Goal: Task Accomplishment & Management: Manage account settings

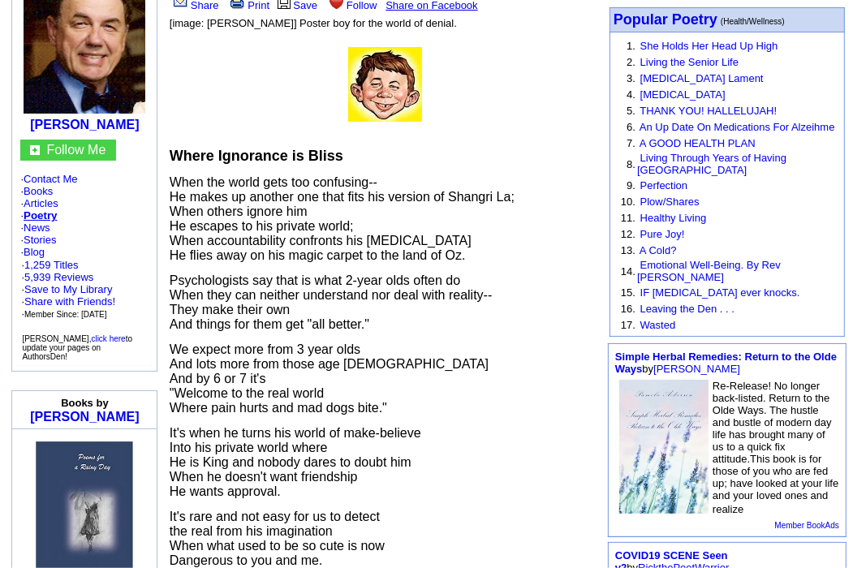
scroll to position [162, 0]
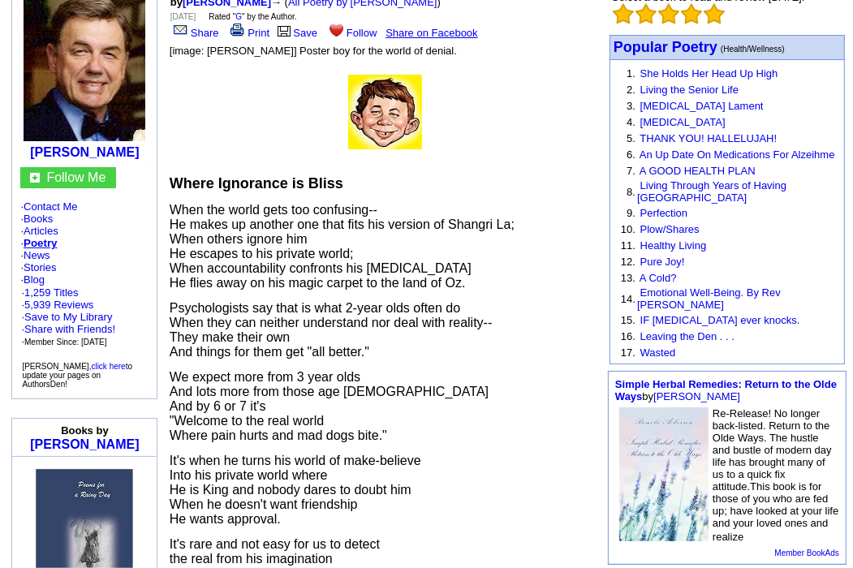
click at [252, 222] on span "When the world gets too confusing-- He makes up another one that fits his versi…" at bounding box center [342, 246] width 345 height 87
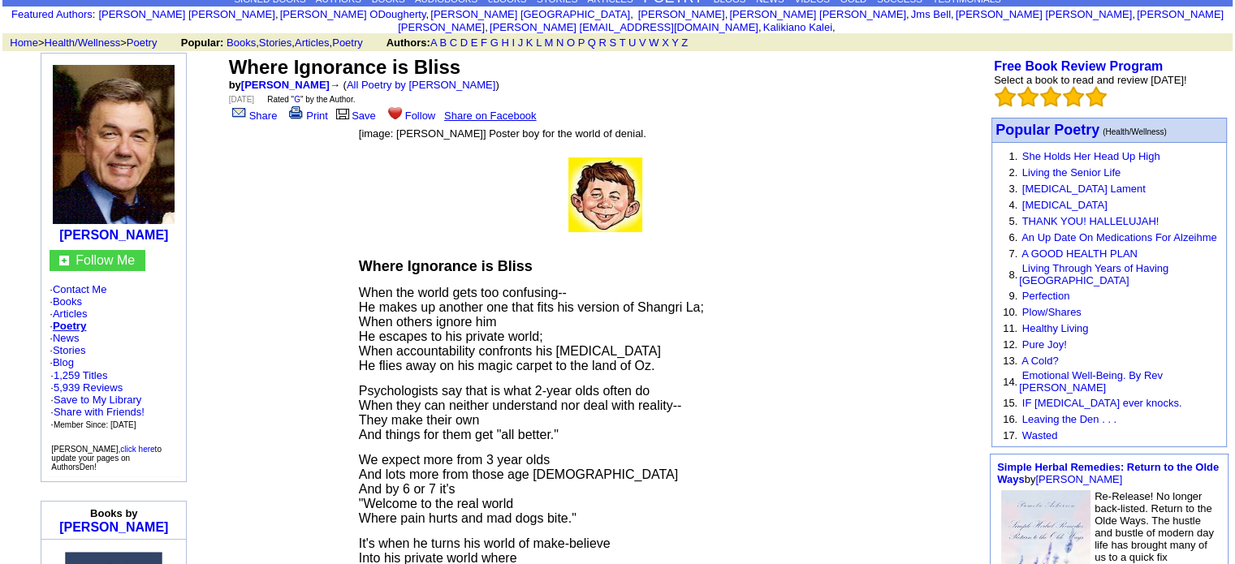
scroll to position [0, 0]
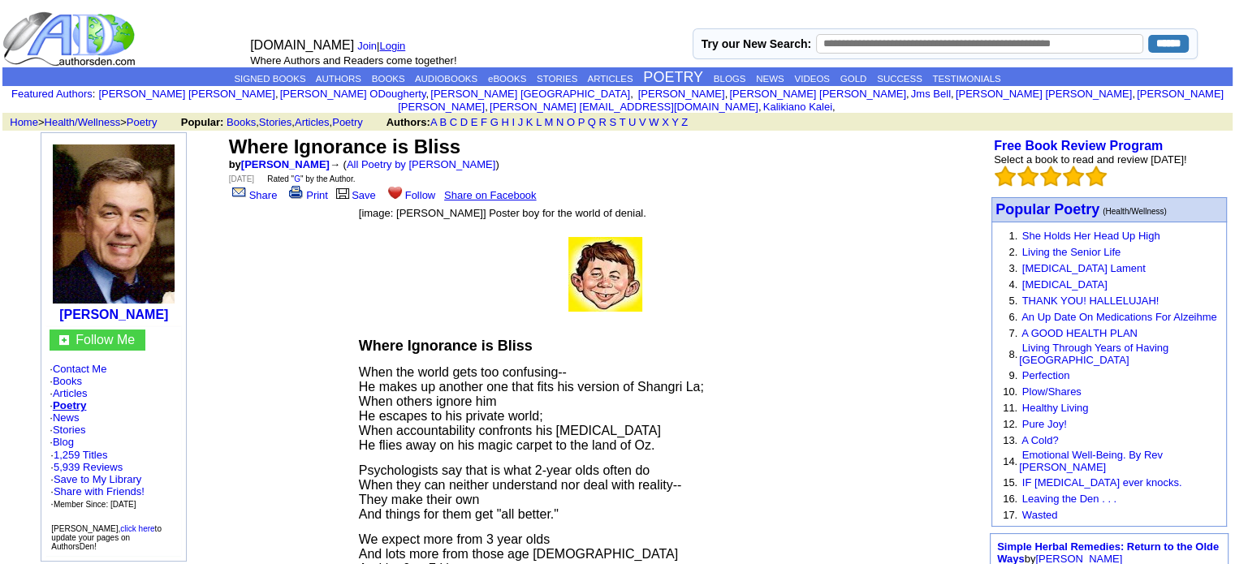
click at [399, 44] on link "Login" at bounding box center [392, 46] width 26 height 12
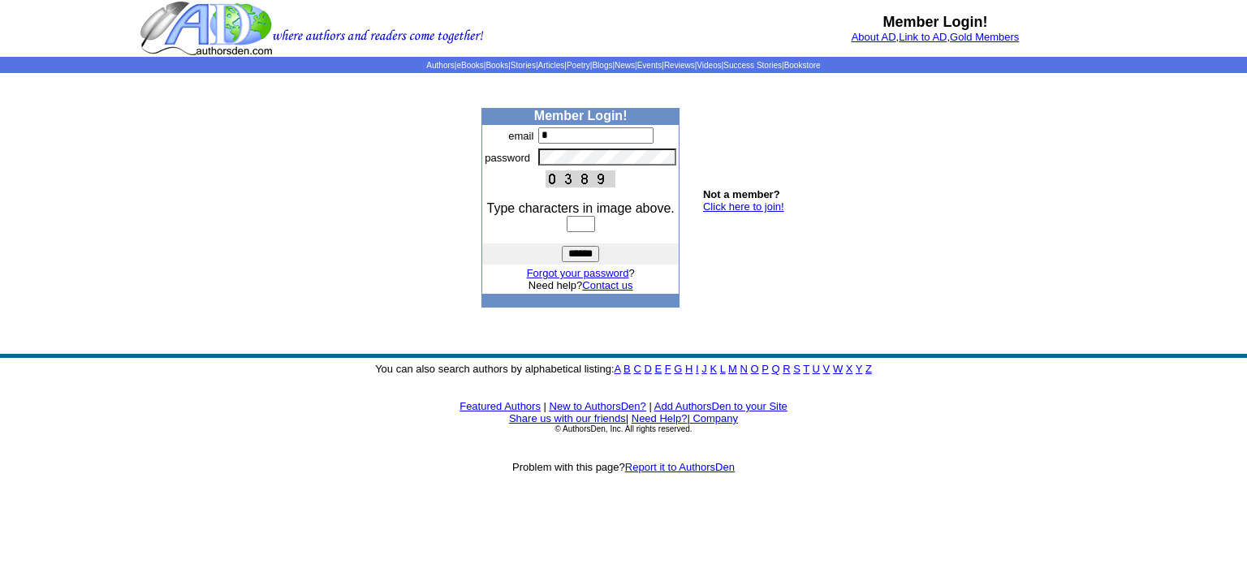
click at [638, 139] on input "*" at bounding box center [595, 135] width 115 height 16
type input "**********"
click at [500, 154] on tr "password" at bounding box center [580, 157] width 196 height 22
click at [569, 218] on input "text" at bounding box center [581, 224] width 28 height 16
type input "****"
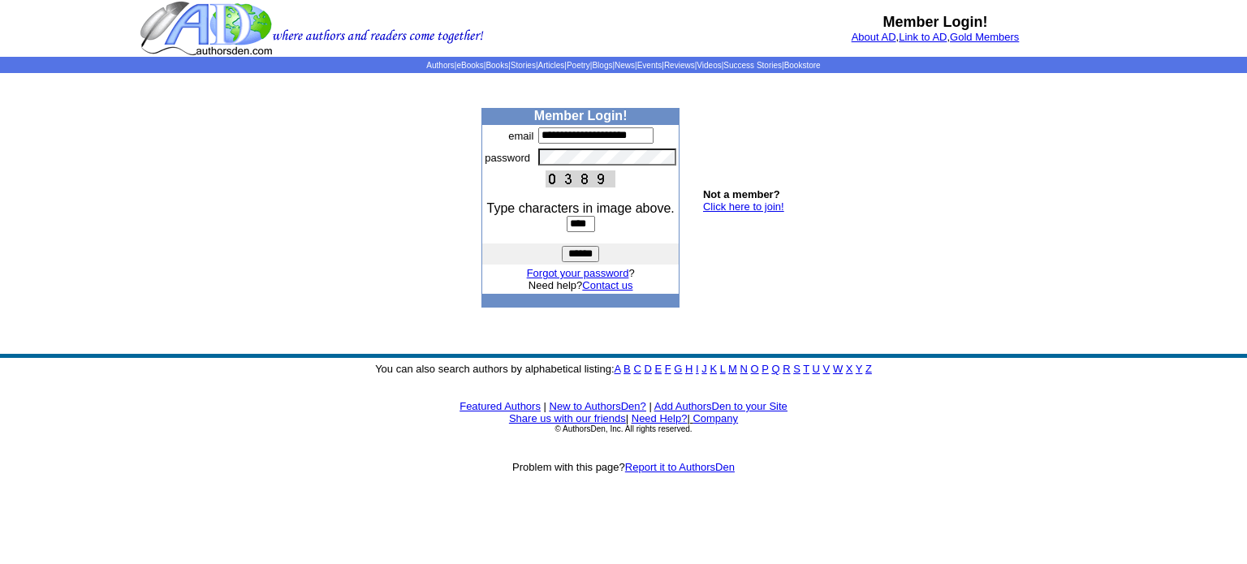
click at [584, 248] on input "******" at bounding box center [580, 254] width 37 height 16
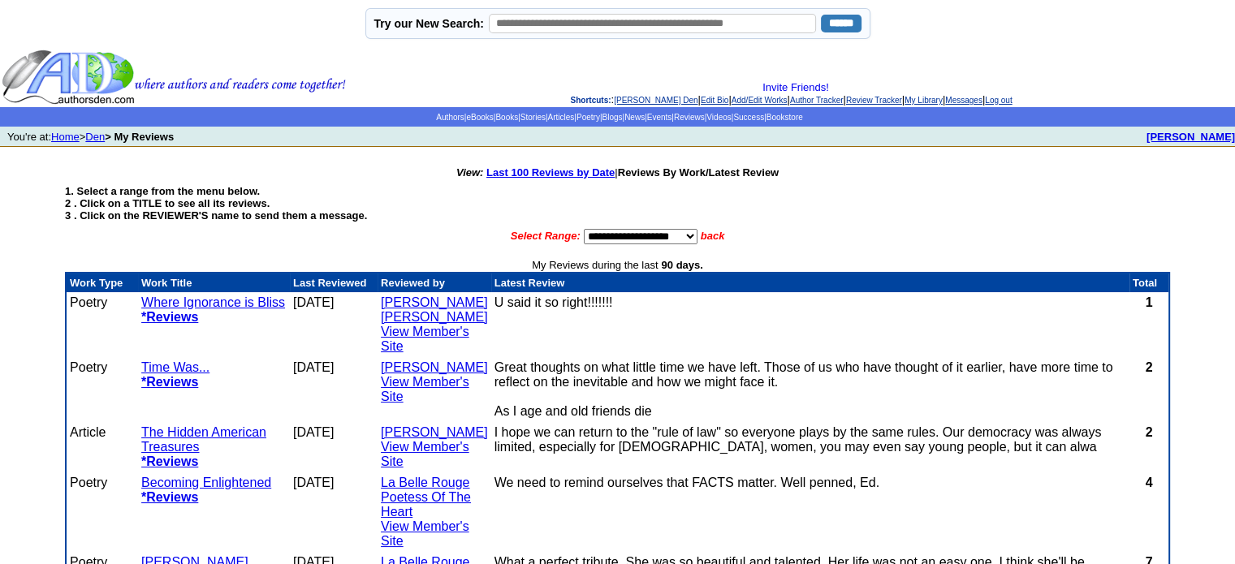
click at [153, 297] on link "Where Ignorance is Bliss" at bounding box center [213, 302] width 144 height 14
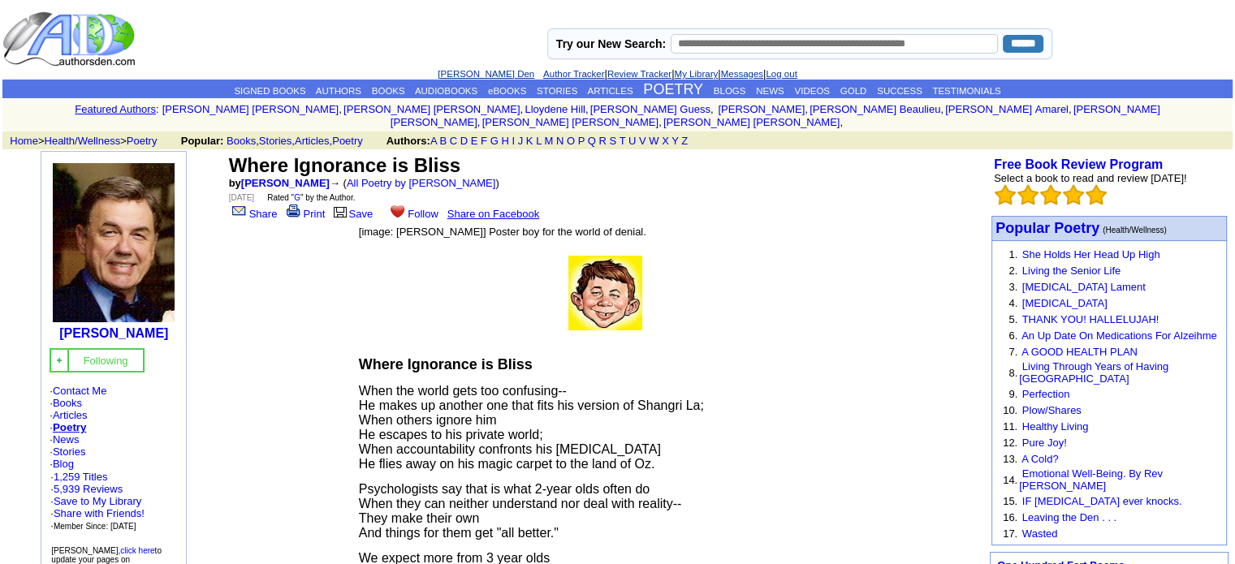
click at [380, 390] on span "When the world gets too confusing-- He makes up another one that fits his versi…" at bounding box center [531, 427] width 345 height 87
click at [461, 69] on link "E D Phillips's Den" at bounding box center [485, 74] width 97 height 10
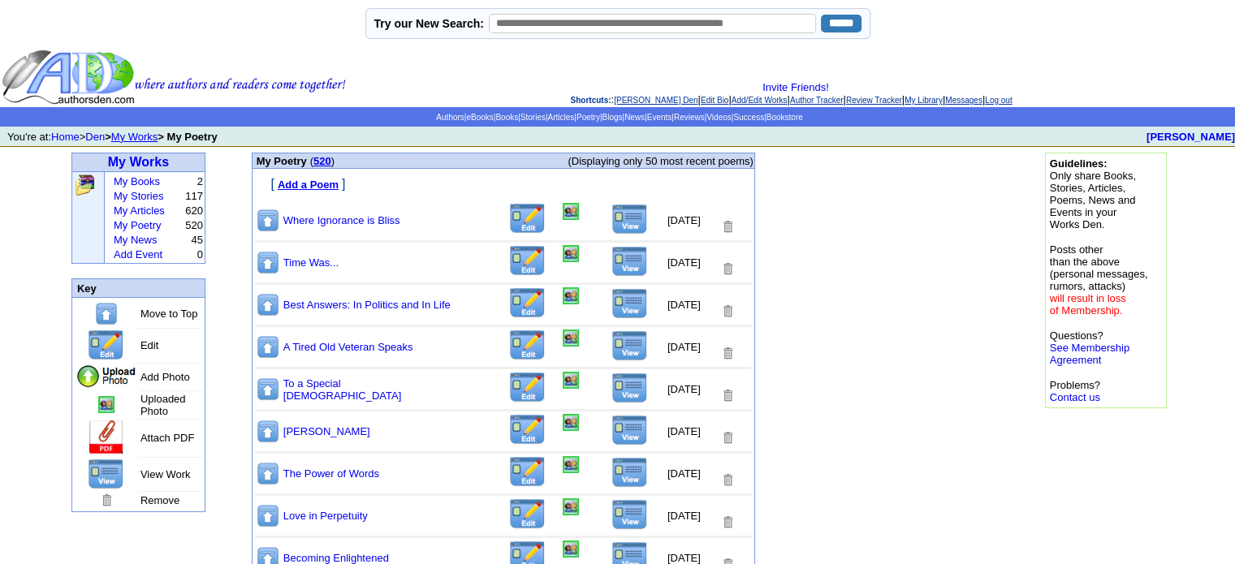
click at [508, 217] on img at bounding box center [527, 219] width 38 height 32
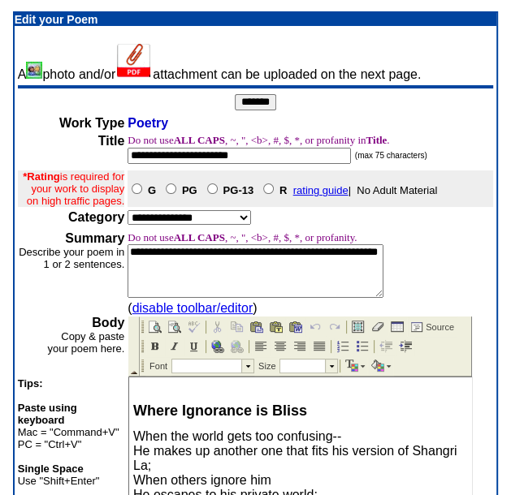
click at [193, 450] on span "When the world gets too confusing-- He makes up another one that fits his versi…" at bounding box center [294, 479] width 323 height 101
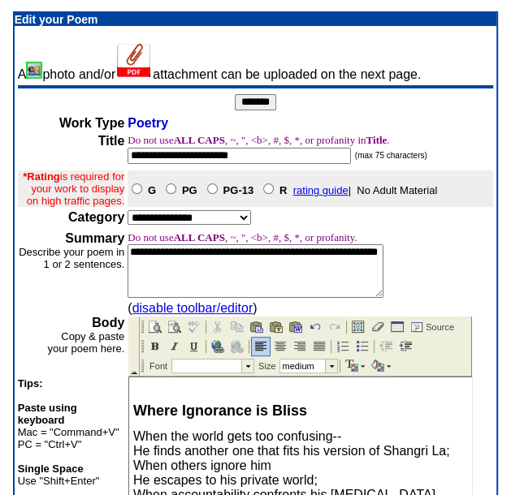
click at [256, 105] on input "*******" at bounding box center [255, 102] width 41 height 16
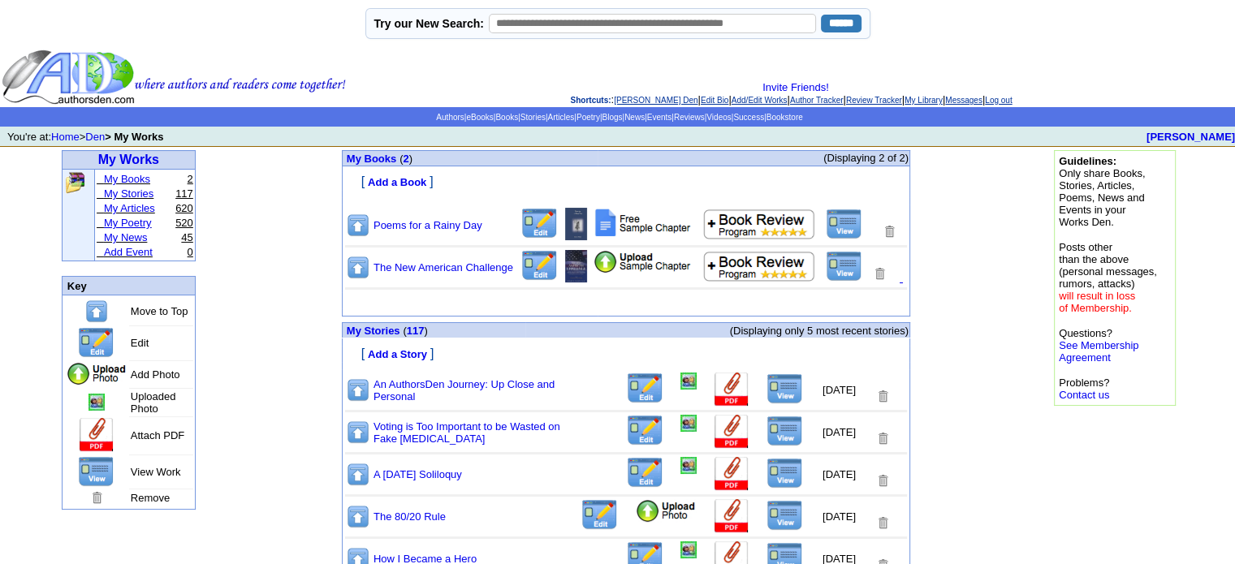
click at [148, 219] on link "My Poetry" at bounding box center [128, 223] width 48 height 12
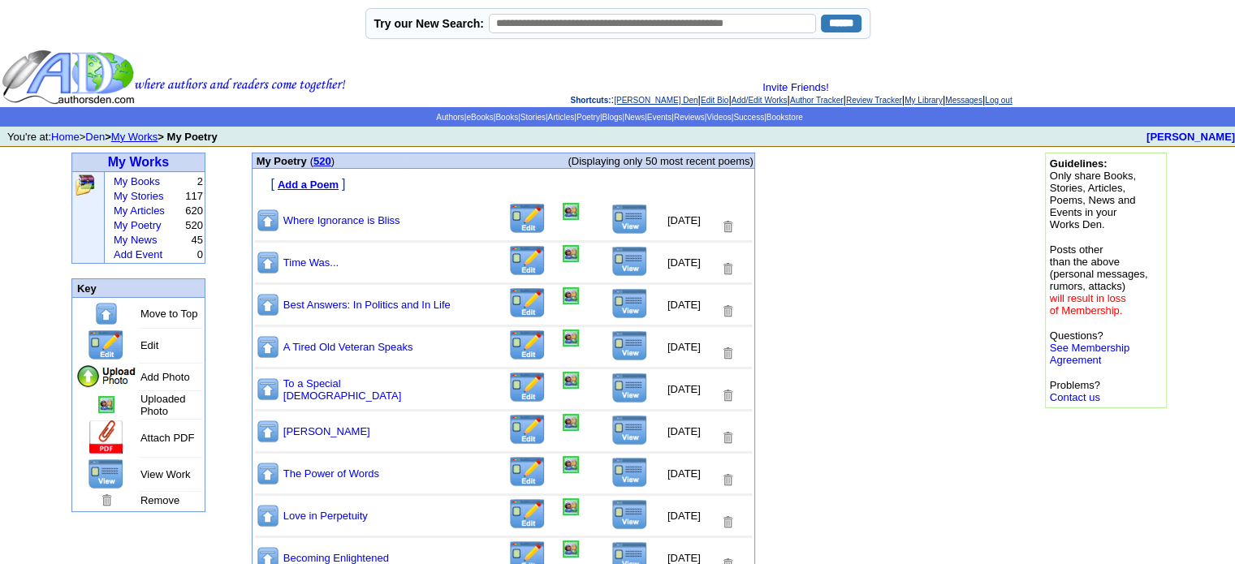
click at [513, 219] on img at bounding box center [527, 219] width 38 height 32
click at [611, 223] on img at bounding box center [629, 219] width 37 height 31
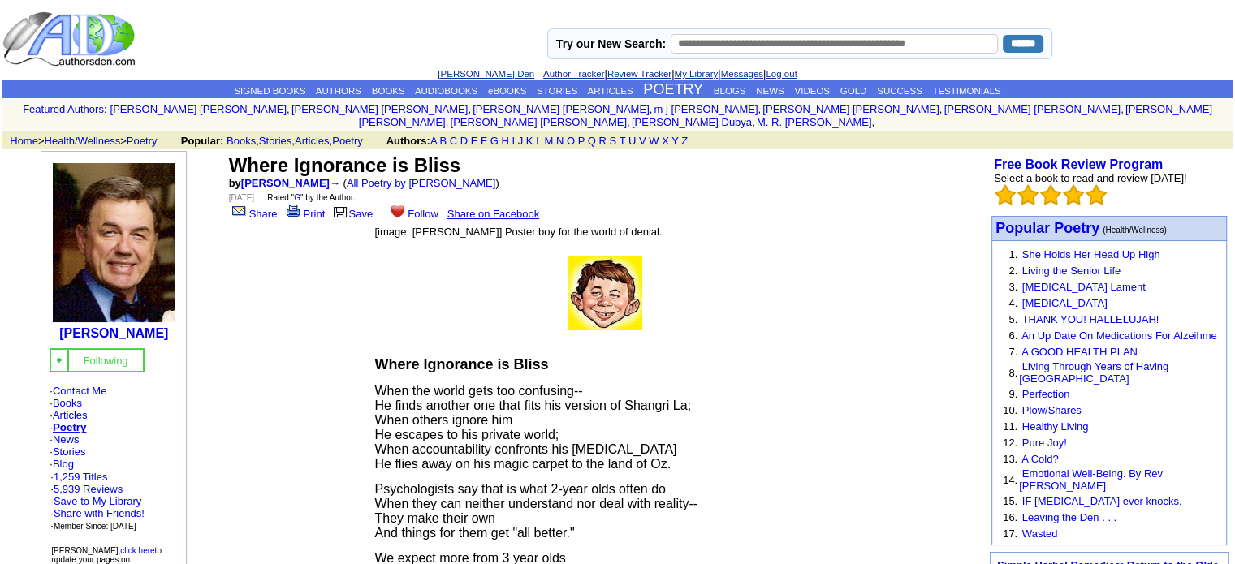
click at [463, 71] on link "[PERSON_NAME] Den" at bounding box center [485, 74] width 97 height 10
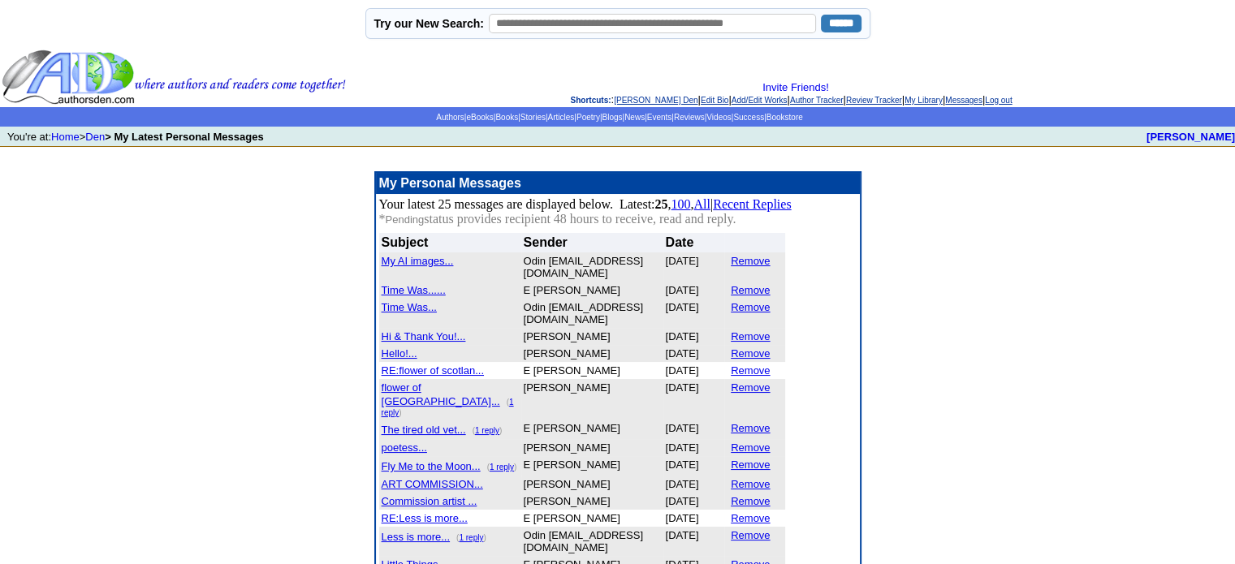
click at [429, 265] on font "My AI images..." at bounding box center [417, 261] width 72 height 12
